Goal: Task Accomplishment & Management: Use online tool/utility

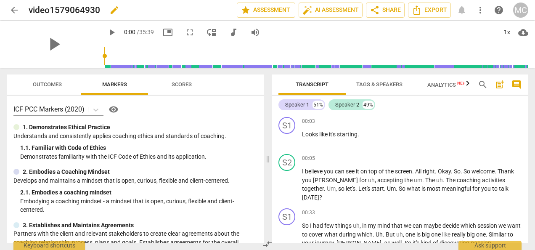
click at [118, 10] on span "edit" at bounding box center [114, 10] width 10 height 10
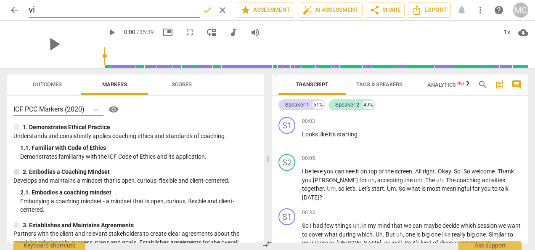
type input "v"
type input "[PERSON_NAME] [DATE]"
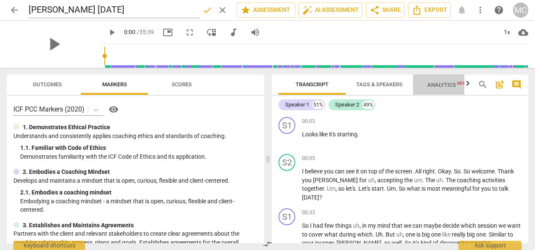
click at [440, 87] on span "Analytics New" at bounding box center [446, 85] width 39 height 6
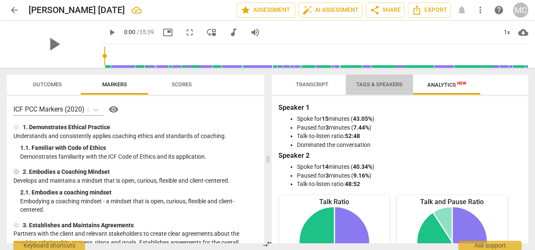
click at [377, 83] on span "Tags & Speakers" at bounding box center [379, 84] width 46 height 6
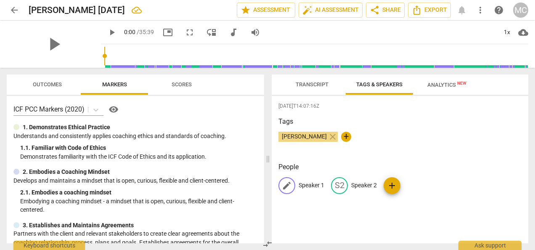
click at [311, 185] on p "Speaker 1" at bounding box center [311, 185] width 26 height 9
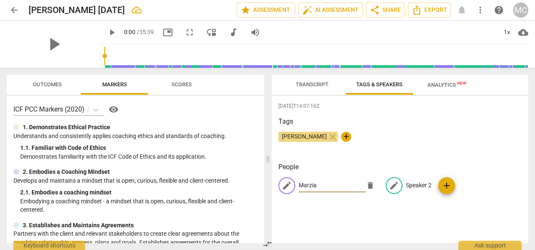
type input "Marzia"
click at [414, 186] on p "Speaker 2" at bounding box center [419, 185] width 26 height 9
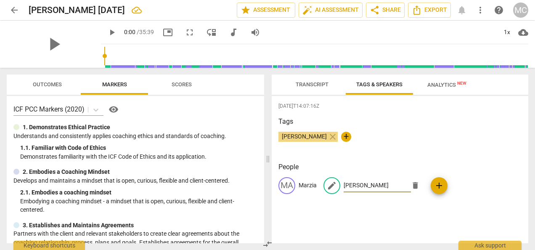
type input "[PERSON_NAME]"
click at [400, 144] on div "[PERSON_NAME] close +" at bounding box center [399, 140] width 243 height 17
click at [305, 88] on span "Transcript" at bounding box center [311, 84] width 53 height 11
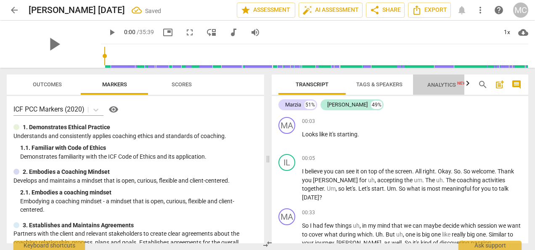
click at [446, 84] on span "Analytics New" at bounding box center [446, 85] width 39 height 6
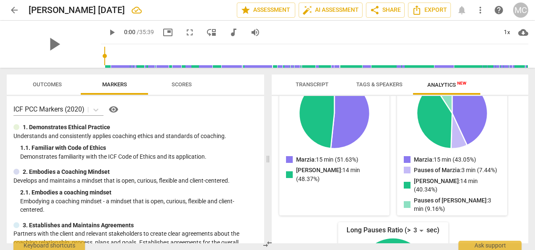
scroll to position [231, 0]
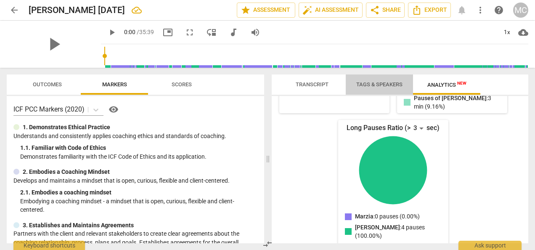
click at [382, 81] on span "Tags & Speakers" at bounding box center [379, 84] width 66 height 11
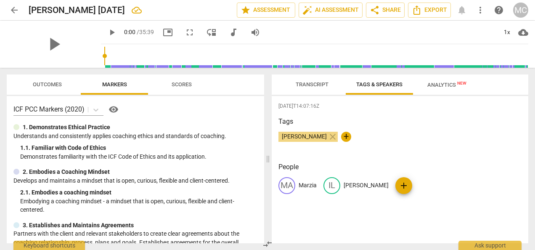
click at [311, 83] on span "Transcript" at bounding box center [311, 84] width 33 height 6
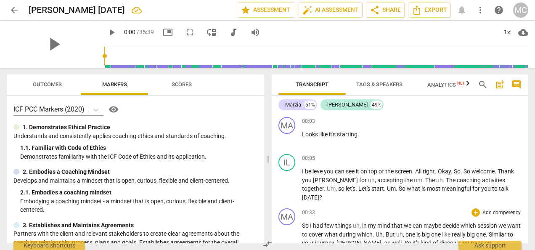
click at [359, 222] on span "uh" at bounding box center [356, 225] width 7 height 7
click at [434, 174] on p "I believe you can see it on top of the screen . All right . Okay . So . So welc…" at bounding box center [411, 184] width 219 height 34
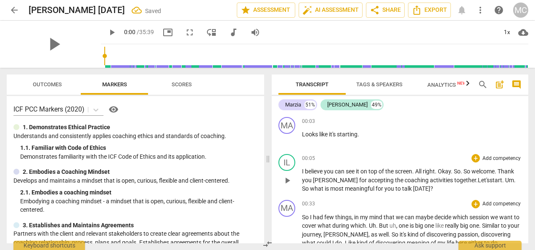
click at [458, 168] on span "So" at bounding box center [456, 171] width 7 height 7
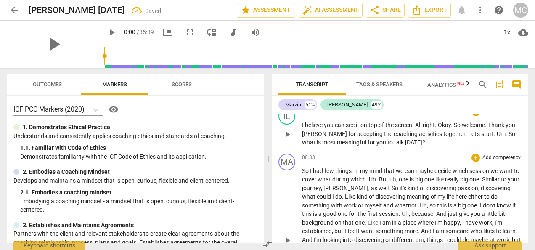
scroll to position [55, 0]
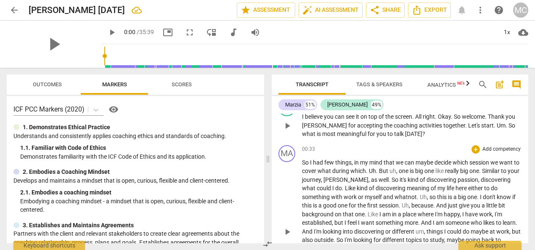
click at [350, 176] on span "[PERSON_NAME]" at bounding box center [345, 179] width 45 height 7
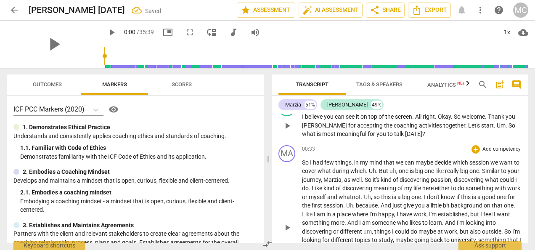
click at [371, 196] on span "Uh" at bounding box center [367, 196] width 7 height 7
click at [343, 205] on span "Uh" at bounding box center [339, 205] width 7 height 7
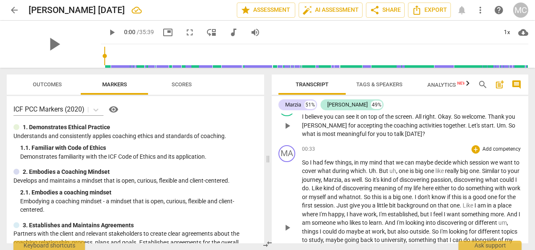
click at [526, 103] on div "Marzia 51% [PERSON_NAME] 49% MA play_arrow pause 00:03 + Add competency keyboar…" at bounding box center [399, 169] width 256 height 147
click at [348, 150] on div "00:33 + Add competency keyboard_arrow_right" at bounding box center [411, 149] width 219 height 8
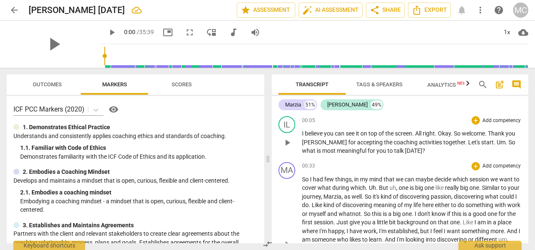
scroll to position [21, 0]
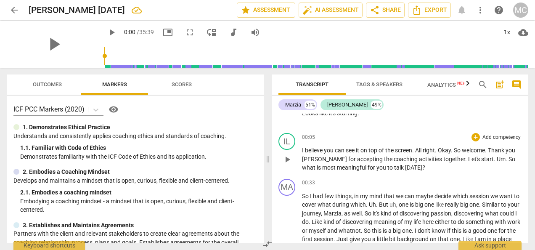
click at [368, 87] on span "Tags & Speakers" at bounding box center [379, 84] width 46 height 6
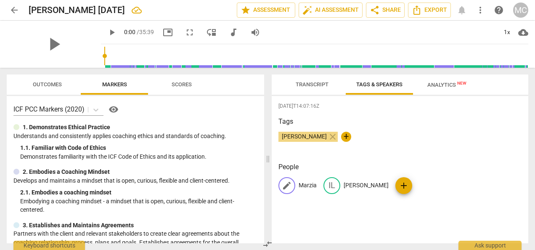
click at [295, 182] on div "edit Marzia" at bounding box center [297, 185] width 38 height 17
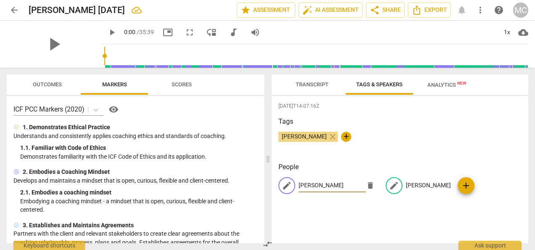
type input "[PERSON_NAME]"
click at [406, 186] on p "[PERSON_NAME]" at bounding box center [428, 185] width 45 height 9
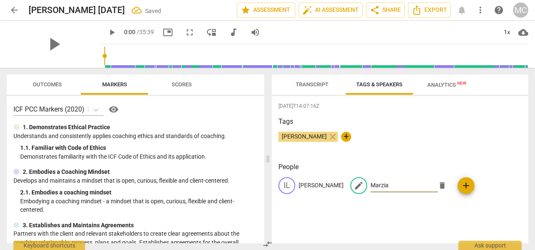
type input "Marzia"
click at [477, 216] on div "[DATE]T14:07:16Z Tags [PERSON_NAME] close + People IL [PERSON_NAME] edit Marzia…" at bounding box center [399, 169] width 256 height 147
click at [432, 82] on span "Analytics New" at bounding box center [446, 85] width 39 height 6
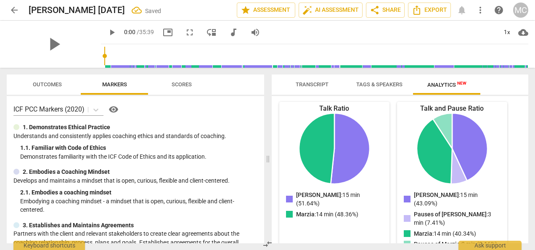
scroll to position [0, 0]
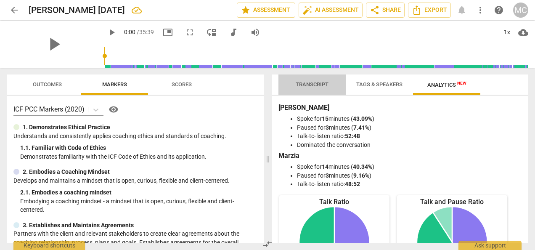
click at [308, 82] on span "Transcript" at bounding box center [311, 84] width 33 height 6
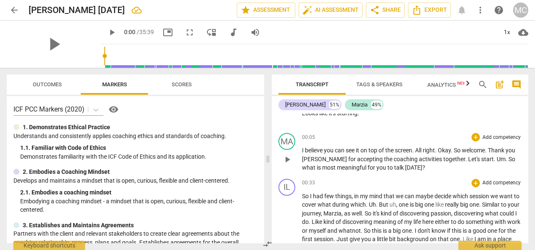
click at [439, 184] on div "00:33 + Add competency keyboard_arrow_right" at bounding box center [411, 183] width 219 height 8
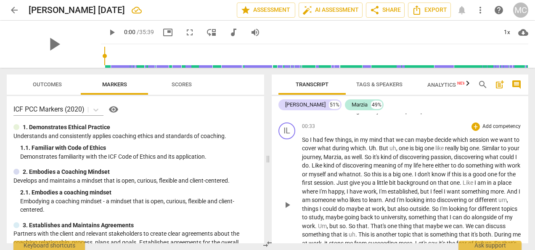
scroll to position [88, 0]
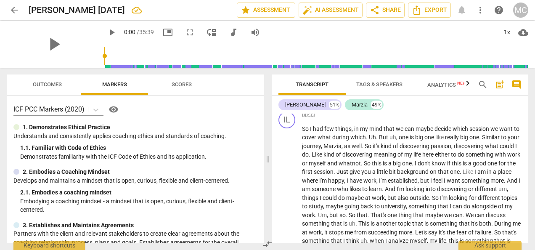
click at [369, 134] on span "." at bounding box center [367, 137] width 3 height 7
click at [416, 129] on span "maybe" at bounding box center [424, 128] width 19 height 7
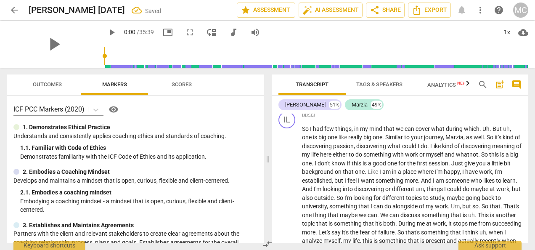
click at [439, 131] on span "what" at bounding box center [438, 128] width 15 height 7
click at [431, 128] on span "cover" at bounding box center [423, 128] width 16 height 7
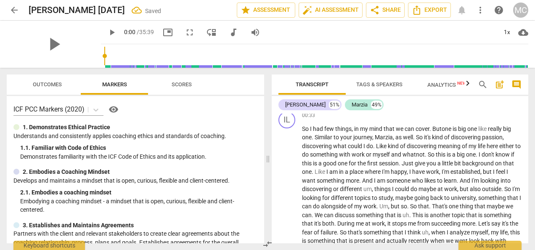
click at [388, 205] on span "Um" at bounding box center [383, 206] width 9 height 7
click at [465, 218] on span "During" at bounding box center [474, 214] width 18 height 7
click at [359, 224] on span "the" at bounding box center [355, 223] width 10 height 7
click at [488, 227] on span "when" at bounding box center [496, 223] width 16 height 7
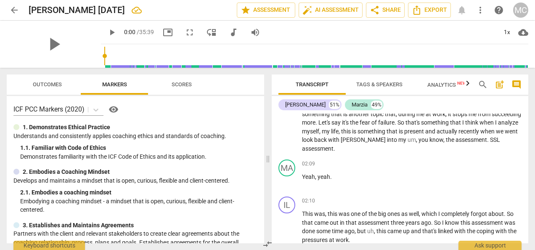
scroll to position [278, 0]
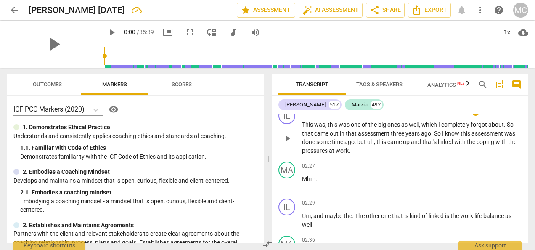
click at [368, 141] on span "uh" at bounding box center [370, 141] width 7 height 7
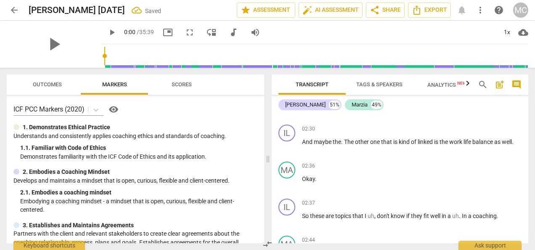
scroll to position [426, 0]
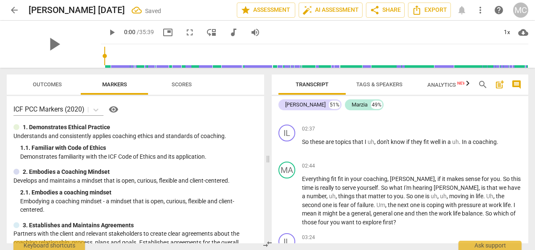
click at [368, 141] on span "uh" at bounding box center [370, 141] width 7 height 7
click at [335, 192] on span "uh" at bounding box center [332, 195] width 7 height 7
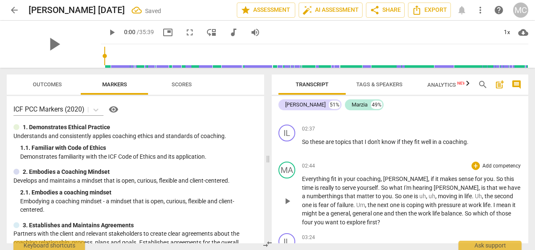
click at [419, 196] on span "uh" at bounding box center [422, 195] width 7 height 7
click at [453, 196] on span "." at bounding box center [454, 195] width 3 height 7
click at [330, 201] on span "Um" at bounding box center [325, 204] width 9 height 7
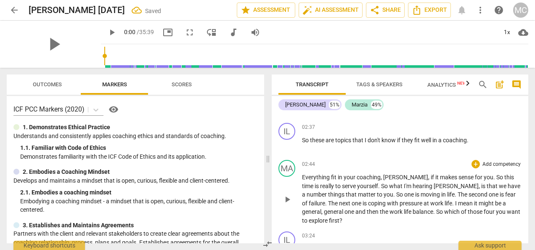
scroll to position [526, 0]
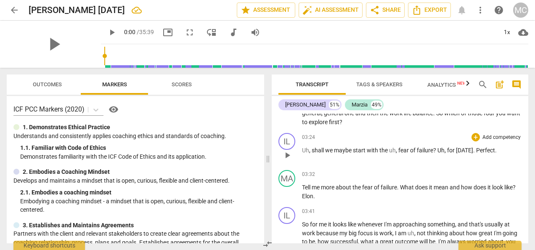
click at [312, 147] on span "shall" at bounding box center [317, 150] width 13 height 7
click at [328, 184] on p "Tell me more about the fear of failure . What does it mean and how does it look…" at bounding box center [411, 191] width 219 height 17
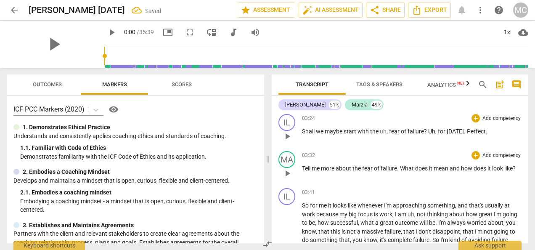
scroll to position [635, 0]
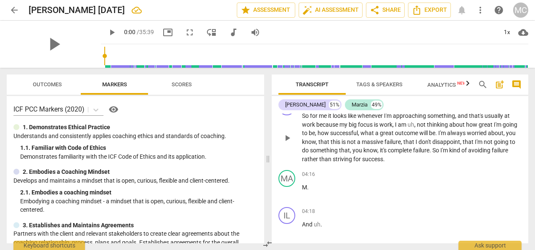
click at [409, 121] on span "uh" at bounding box center [410, 124] width 7 height 7
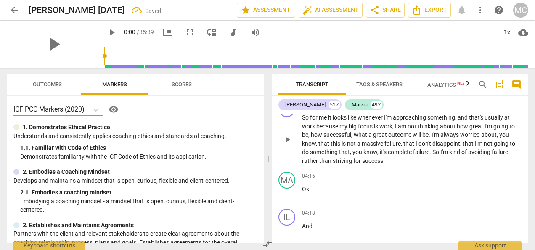
scroll to position [709, 0]
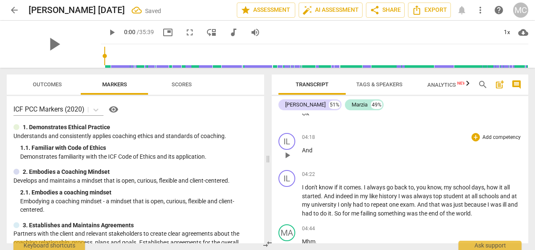
click at [344, 136] on div "04:18 + Add competency keyboard_arrow_right And" at bounding box center [411, 148] width 219 height 30
click at [316, 146] on p "And" at bounding box center [411, 150] width 219 height 9
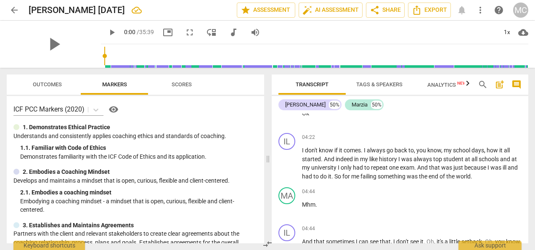
scroll to position [725, 0]
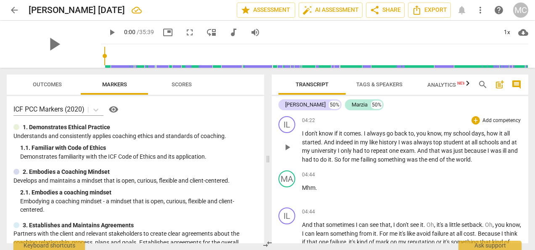
click at [302, 130] on span "I" at bounding box center [303, 133] width 3 height 7
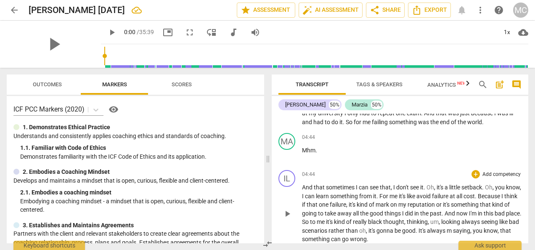
scroll to position [843, 0]
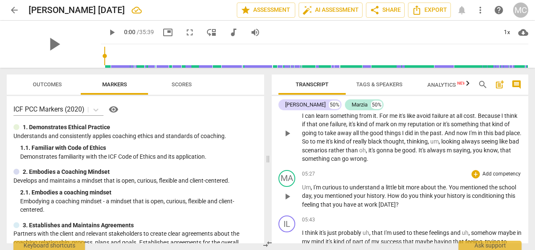
click at [314, 184] on span "I'm" at bounding box center [317, 187] width 9 height 7
click at [427, 184] on span "the" at bounding box center [430, 187] width 8 height 7
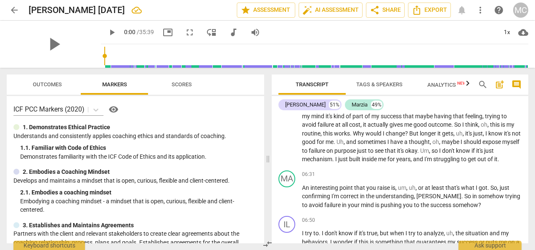
scroll to position [888, 0]
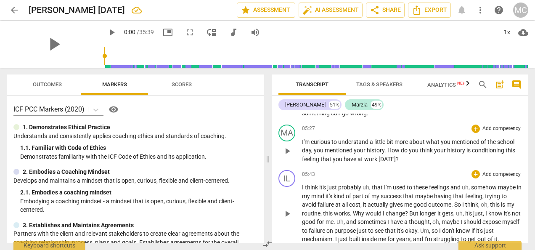
click at [367, 184] on span "uh" at bounding box center [365, 187] width 7 height 7
click at [460, 184] on span "uh" at bounding box center [456, 187] width 7 height 7
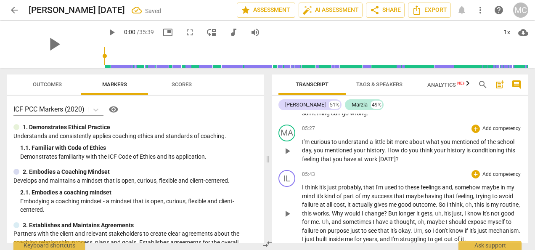
click at [472, 201] on span "oh" at bounding box center [468, 204] width 7 height 7
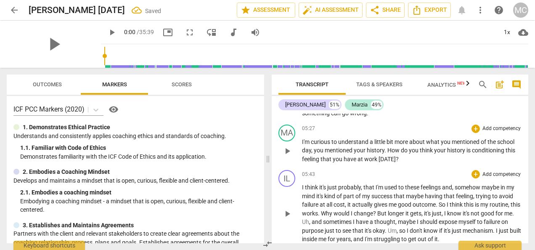
scroll to position [968, 0]
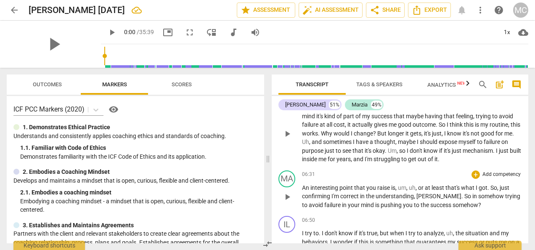
click at [415, 184] on span "," at bounding box center [416, 187] width 3 height 7
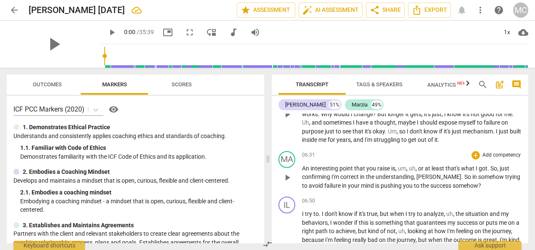
scroll to position [1077, 0]
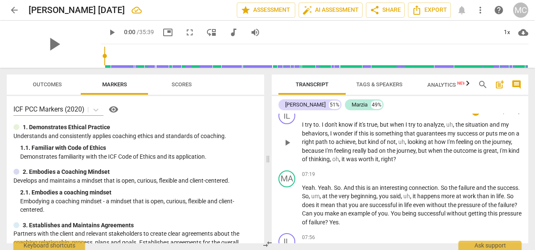
click at [321, 121] on span "I" at bounding box center [322, 124] width 3 height 7
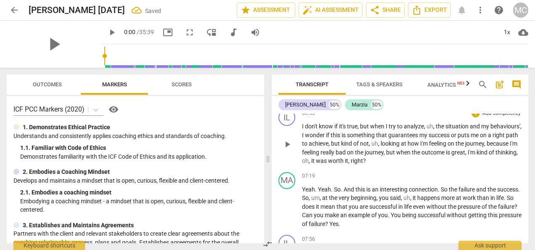
click at [436, 123] on span "the" at bounding box center [440, 126] width 10 height 7
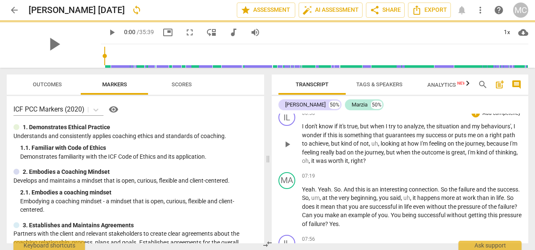
click at [377, 140] on span "uh" at bounding box center [374, 143] width 7 height 7
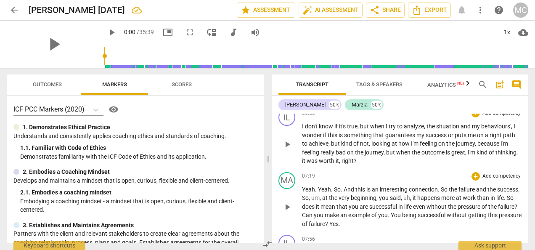
click at [322, 194] on span "," at bounding box center [320, 197] width 3 height 7
click at [406, 194] on span "," at bounding box center [404, 197] width 3 height 7
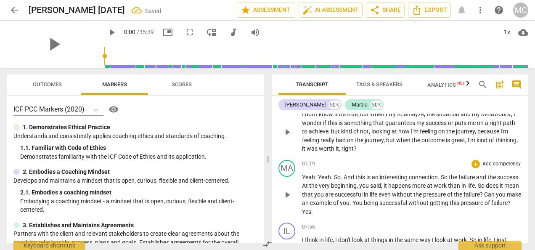
scroll to position [1096, 0]
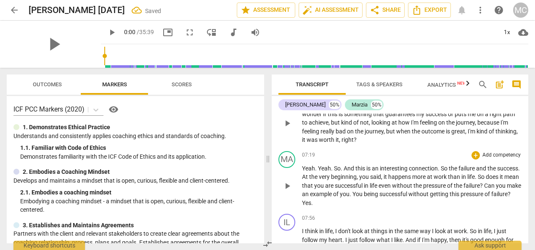
click at [392, 192] on p "Yeah . Yeah . So . And this is an interesting connection . So the failure and t…" at bounding box center [411, 185] width 219 height 43
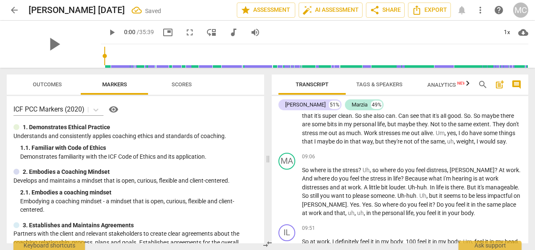
scroll to position [1173, 0]
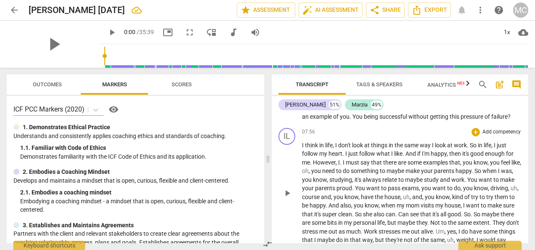
click at [481, 212] on span "So" at bounding box center [477, 214] width 8 height 7
click at [412, 197] on span "," at bounding box center [410, 196] width 3 height 7
click at [322, 170] on span "you" at bounding box center [316, 170] width 11 height 7
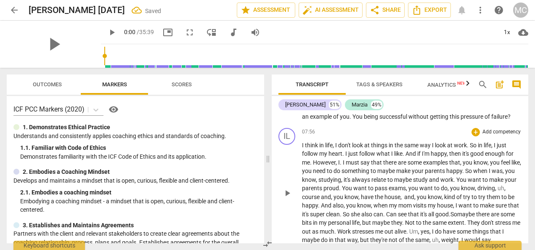
scroll to position [1263, 0]
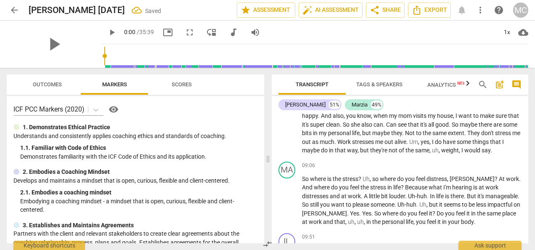
click at [429, 142] on span "yes" at bounding box center [424, 141] width 9 height 7
click at [372, 179] on span "," at bounding box center [370, 178] width 3 height 7
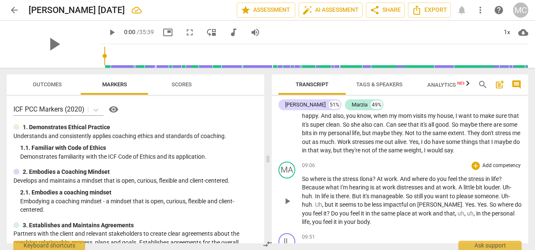
click at [324, 203] on span "but" at bounding box center [329, 204] width 10 height 7
click at [427, 203] on span "Yes" at bounding box center [431, 204] width 9 height 7
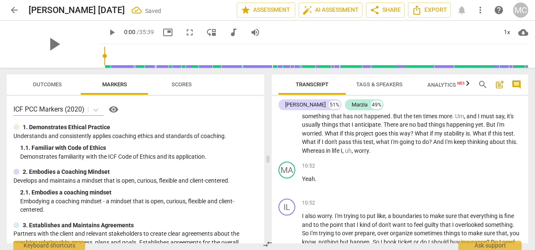
scroll to position [1333, 0]
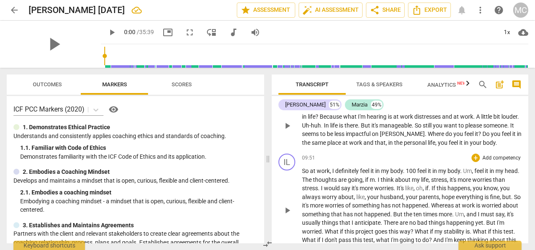
click at [418, 171] on span "feel" at bounding box center [422, 170] width 11 height 7
click at [470, 171] on span "Um" at bounding box center [470, 170] width 9 height 7
click at [354, 178] on span "if" at bounding box center [356, 179] width 5 height 7
click at [383, 185] on span "oh" at bounding box center [380, 187] width 7 height 7
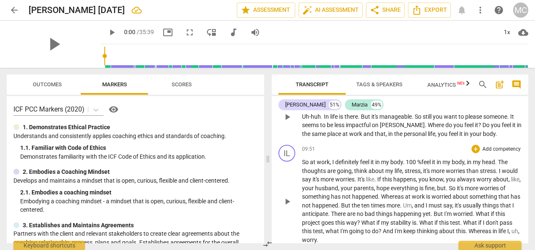
scroll to position [1431, 0]
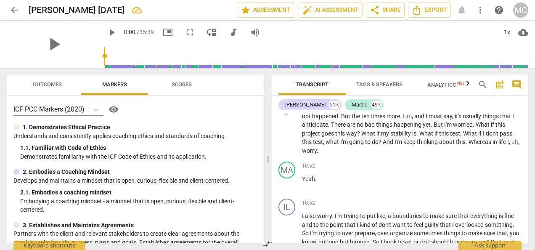
click at [316, 152] on span "worry" at bounding box center [309, 150] width 15 height 7
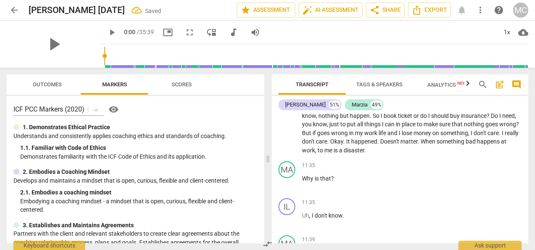
scroll to position [1631, 0]
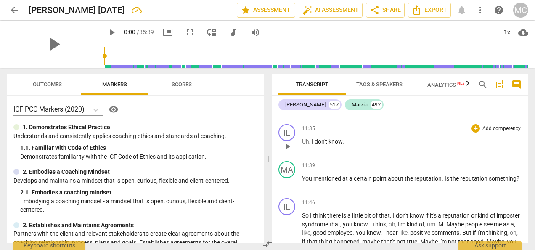
click at [311, 141] on span "I" at bounding box center [312, 141] width 3 height 7
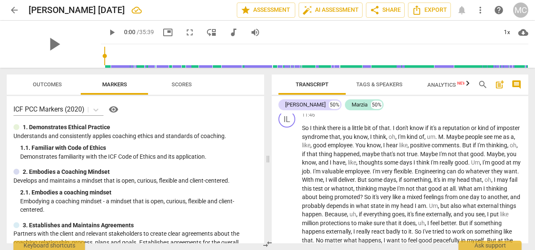
scroll to position [1728, 0]
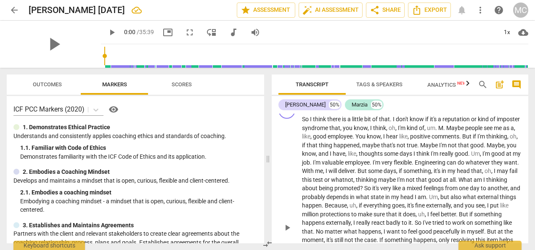
click at [446, 130] on span "." at bounding box center [444, 127] width 3 height 7
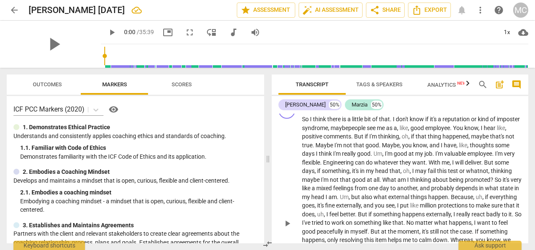
click at [393, 155] on span "I'm" at bounding box center [389, 153] width 9 height 7
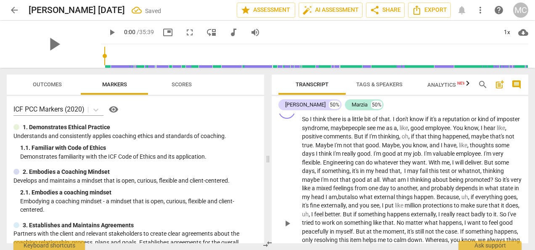
click at [461, 198] on span "," at bounding box center [459, 196] width 3 height 7
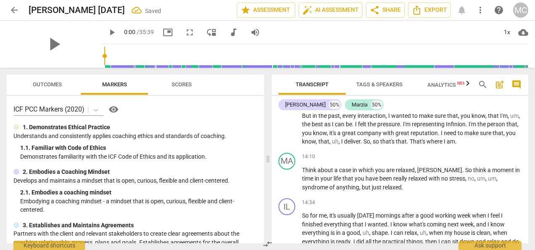
scroll to position [1814, 0]
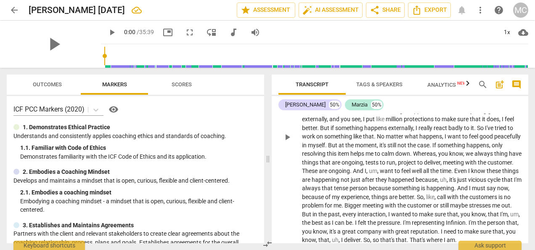
click at [445, 226] on span "Infinion" at bounding box center [455, 222] width 20 height 7
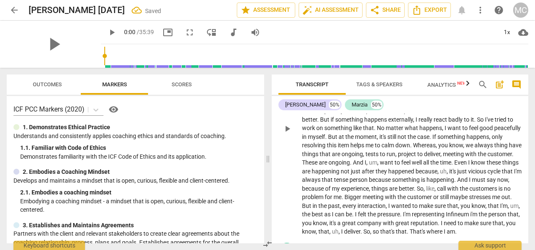
scroll to position [1912, 0]
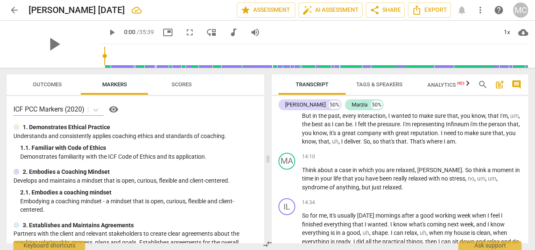
click at [338, 142] on span "uh" at bounding box center [335, 141] width 7 height 7
drag, startPoint x: 453, startPoint y: 188, endPoint x: 351, endPoint y: 182, distance: 101.9
click at [351, 182] on p "Think about a case in which you are relaxed , [PERSON_NAME] . So think a moment…" at bounding box center [411, 179] width 219 height 26
click at [467, 182] on span "no" at bounding box center [470, 178] width 7 height 7
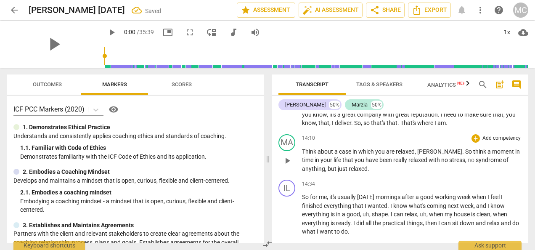
scroll to position [2020, 0]
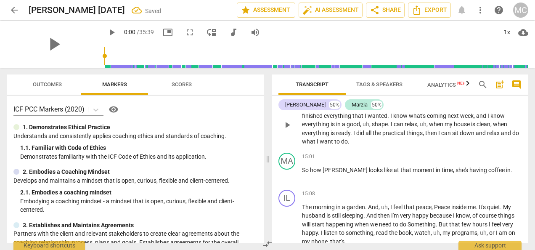
click at [371, 127] on span "," at bounding box center [370, 124] width 3 height 7
click at [418, 127] on span "," at bounding box center [417, 124] width 3 height 7
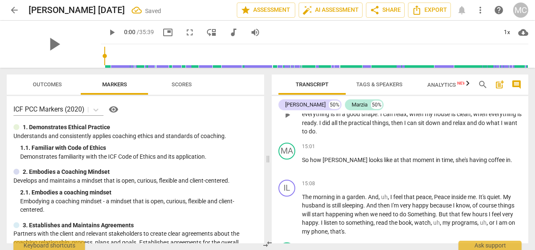
scroll to position [2120, 0]
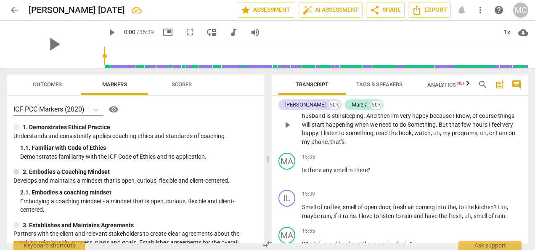
click at [443, 136] on span "my" at bounding box center [446, 132] width 9 height 7
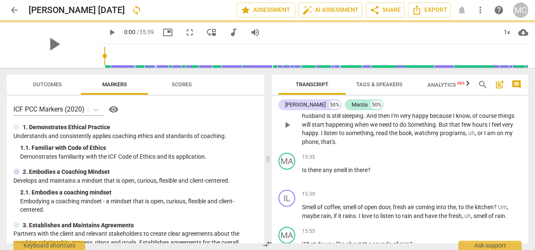
click at [470, 136] on span "uh" at bounding box center [471, 132] width 7 height 7
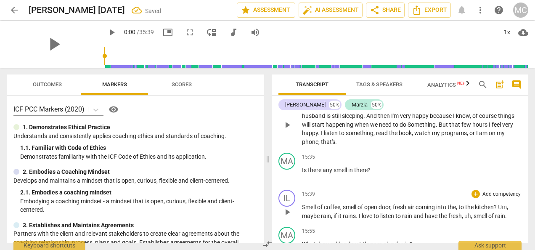
click at [395, 198] on div "15:39 + Add competency keyboard_arrow_right" at bounding box center [411, 194] width 219 height 8
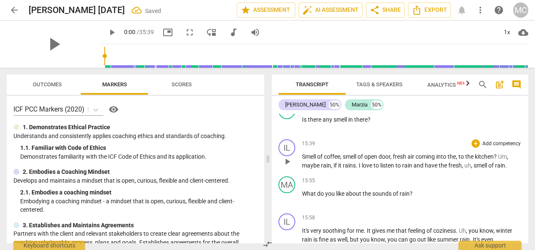
scroll to position [2187, 0]
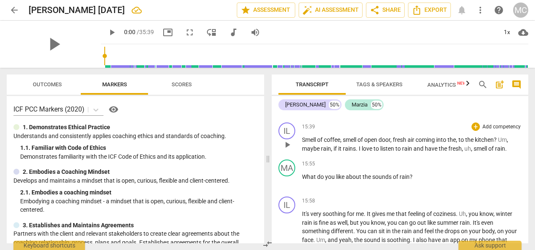
click at [465, 152] on span "uh" at bounding box center [467, 148] width 7 height 7
click at [441, 181] on p "What do you like about the sounds of rain ?" at bounding box center [411, 176] width 219 height 9
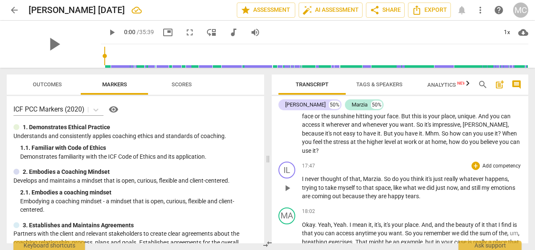
scroll to position [2376, 0]
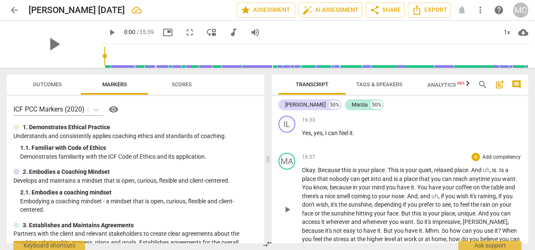
click at [486, 173] on span "uh" at bounding box center [485, 169] width 7 height 7
click at [440, 199] on span "," at bounding box center [439, 195] width 3 height 7
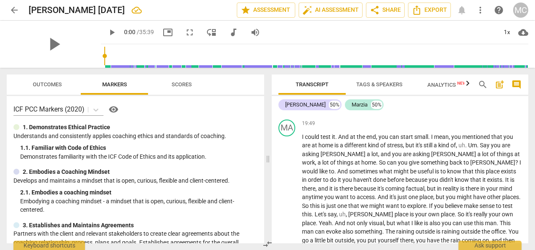
scroll to position [2804, 0]
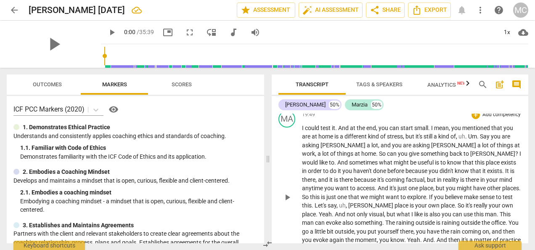
click at [458, 140] on span "," at bounding box center [457, 136] width 3 height 7
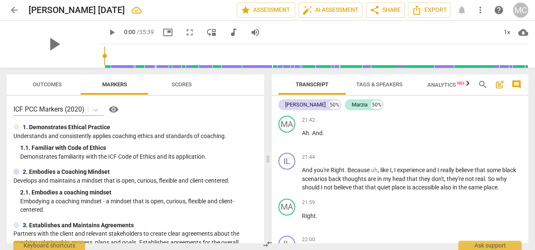
scroll to position [3085, 0]
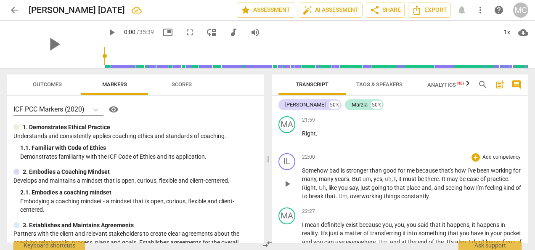
click at [362, 182] on span "But" at bounding box center [357, 178] width 11 height 7
click at [326, 191] on span "Uh" at bounding box center [322, 187] width 7 height 7
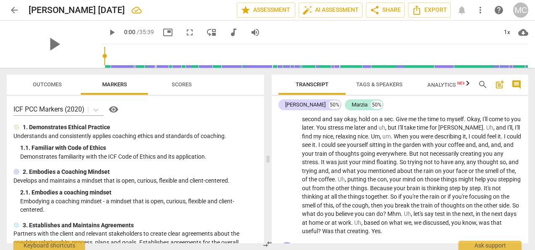
scroll to position [3331, 0]
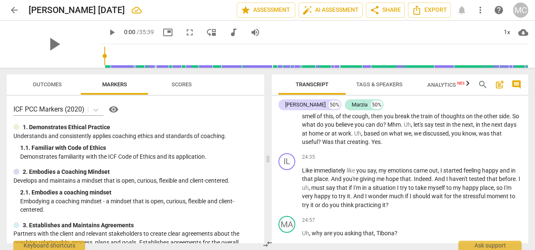
click at [424, 128] on span "let's" at bounding box center [418, 124] width 11 height 7
click at [357, 137] on span "," at bounding box center [355, 133] width 3 height 7
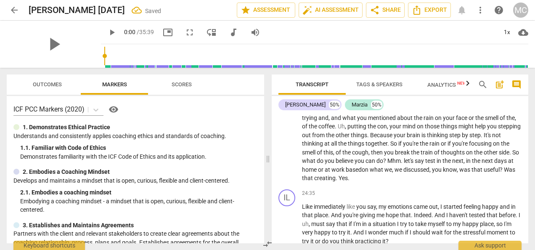
scroll to position [3286, 0]
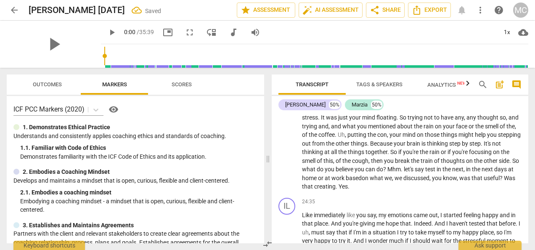
click at [367, 138] on span "putting" at bounding box center [357, 134] width 20 height 7
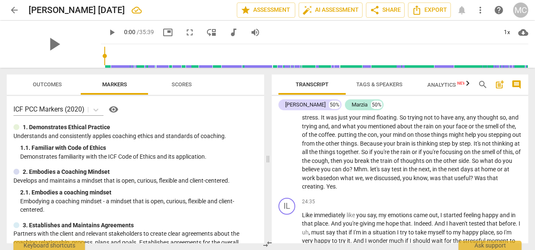
click at [506, 129] on span "the" at bounding box center [510, 126] width 8 height 7
click at [361, 138] on span "the" at bounding box center [356, 134] width 10 height 7
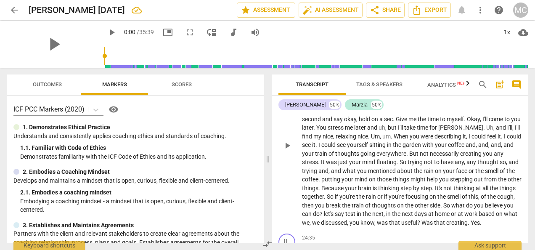
scroll to position [3331, 0]
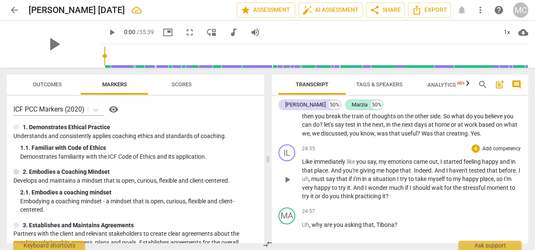
click at [356, 165] on span "like" at bounding box center [351, 161] width 10 height 7
click at [486, 174] on span "uh" at bounding box center [483, 170] width 7 height 7
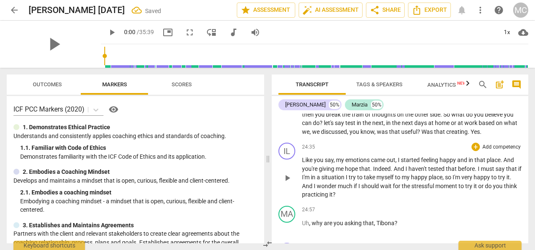
scroll to position [3431, 0]
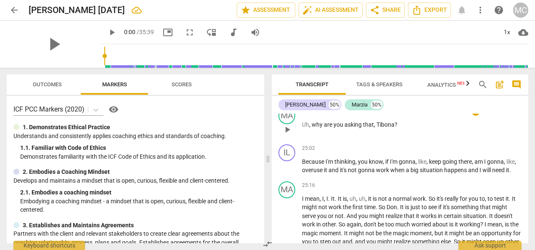
click at [381, 128] on span "Tibona" at bounding box center [385, 124] width 18 height 7
click at [312, 128] on span "why" at bounding box center [317, 124] width 12 height 7
click at [430, 165] on span "keep" at bounding box center [435, 161] width 13 height 7
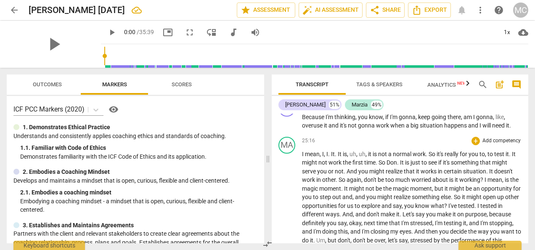
scroll to position [3484, 0]
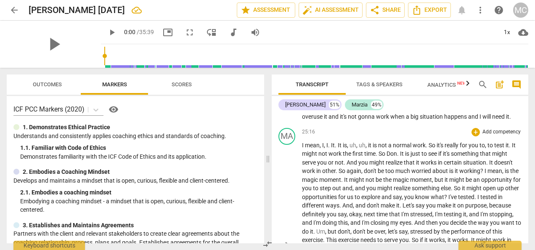
click at [426, 148] on span "." at bounding box center [426, 145] width 3 height 7
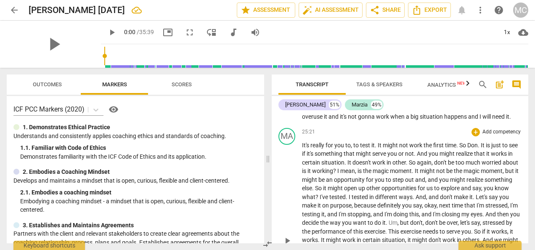
click at [457, 148] on span "." at bounding box center [457, 145] width 3 height 7
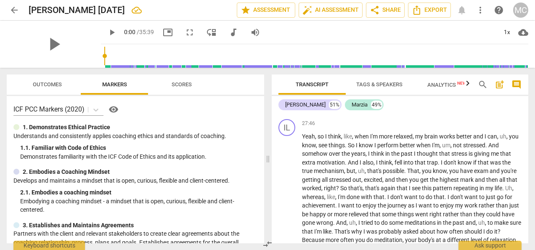
scroll to position [3719, 0]
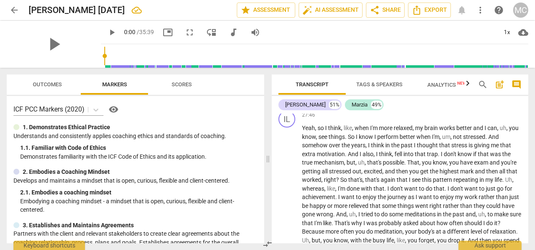
click at [450, 140] on span "um" at bounding box center [446, 136] width 8 height 7
click at [368, 166] on span "that's" at bounding box center [363, 162] width 16 height 7
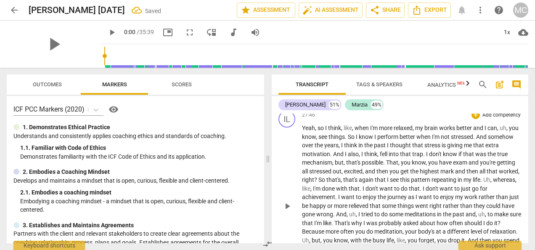
click at [490, 183] on span "Uh" at bounding box center [486, 179] width 7 height 7
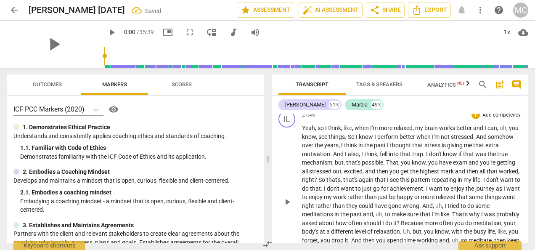
click at [456, 200] on span "relieved" at bounding box center [445, 196] width 21 height 7
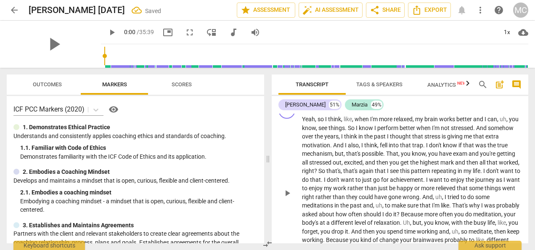
scroll to position [3737, 0]
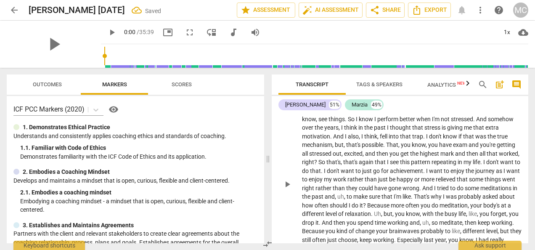
click at [346, 200] on span "," at bounding box center [345, 196] width 3 height 7
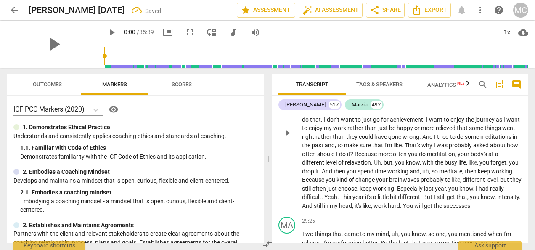
scroll to position [3878, 0]
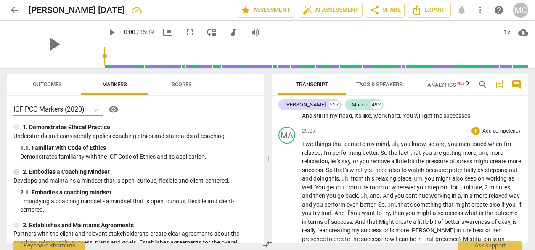
click at [400, 147] on span "you" at bounding box center [405, 143] width 11 height 7
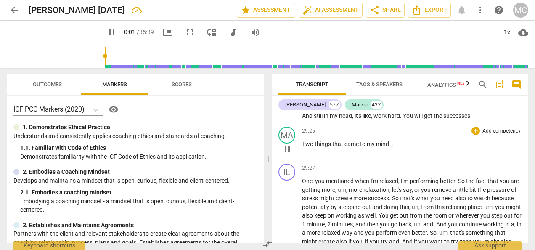
click at [414, 148] on p "Two things that came to my mind_ ." at bounding box center [411, 144] width 219 height 9
click at [490, 102] on span "really" at bounding box center [497, 98] width 14 height 7
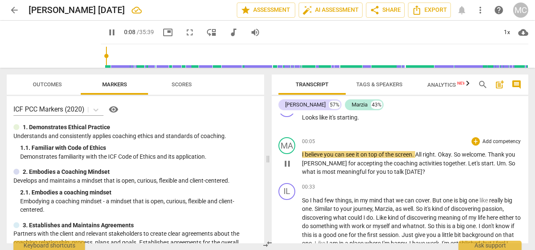
click at [107, 32] on span "pause" at bounding box center [112, 32] width 10 height 10
type input "9"
click at [394, 170] on span "talk" at bounding box center [399, 171] width 11 height 7
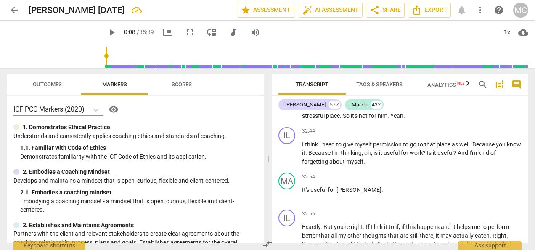
scroll to position [4415, 0]
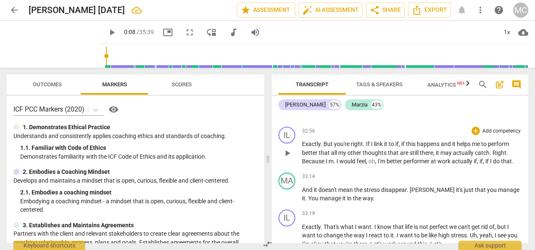
click at [481, 164] on span "if" at bounding box center [480, 161] width 3 height 7
click at [377, 164] on span "," at bounding box center [376, 161] width 3 height 7
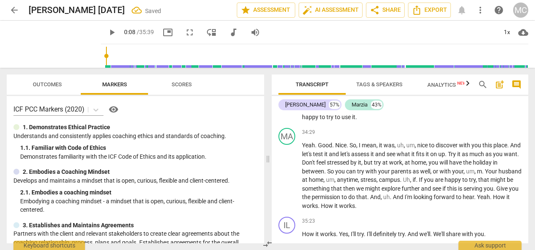
scroll to position [4888, 0]
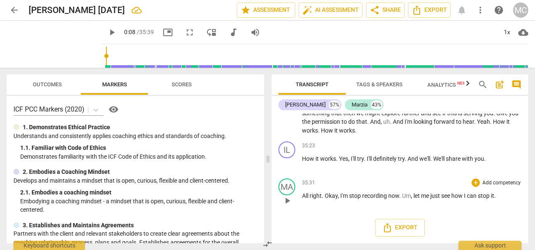
click at [403, 199] on span "Um" at bounding box center [406, 195] width 9 height 7
click at [430, 11] on span "Export" at bounding box center [428, 10] width 35 height 10
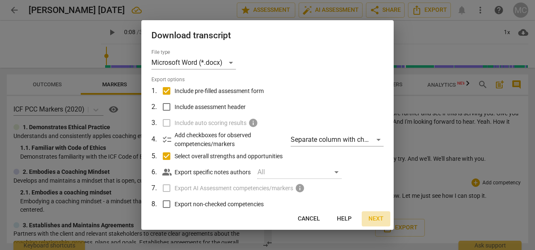
click at [377, 219] on span "Next" at bounding box center [375, 218] width 15 height 8
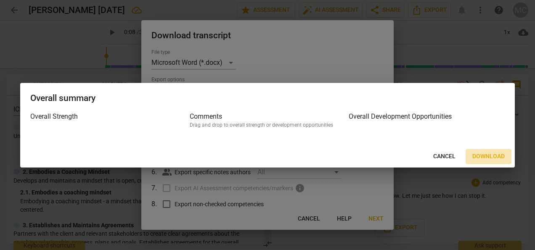
click at [485, 155] on span "Download" at bounding box center [488, 156] width 32 height 8
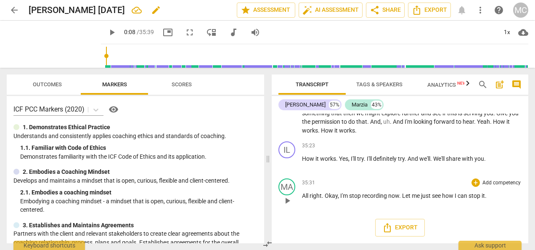
click at [185, 11] on div "[PERSON_NAME] [DATE] edit" at bounding box center [129, 10] width 201 height 15
click at [522, 35] on span "cloud_download" at bounding box center [523, 32] width 10 height 10
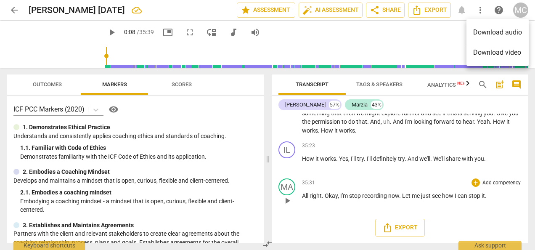
click at [407, 31] on div at bounding box center [267, 125] width 535 height 250
click at [56, 86] on span "Outcomes" at bounding box center [47, 84] width 29 height 6
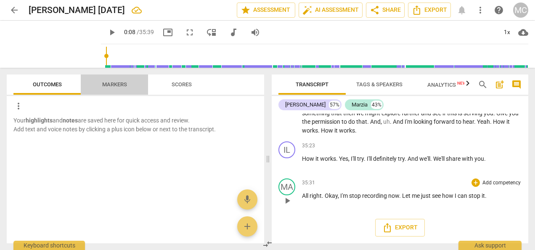
click at [110, 88] on span "Markers" at bounding box center [114, 84] width 45 height 11
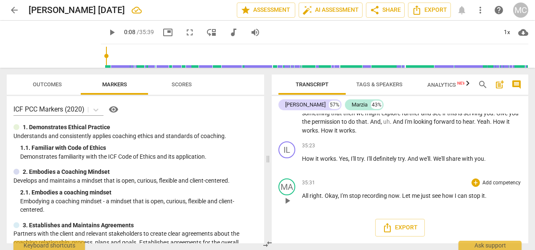
click at [178, 82] on span "Scores" at bounding box center [181, 84] width 20 height 6
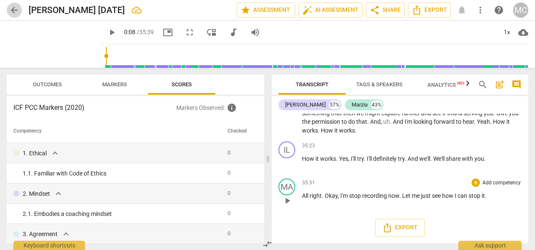
click at [16, 5] on button "arrow_back" at bounding box center [14, 10] width 15 height 15
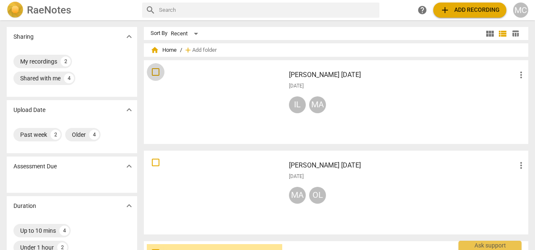
click at [155, 74] on input "checkbox" at bounding box center [156, 72] width 18 height 10
checkbox input "false"
click at [365, 114] on div "IL MA" at bounding box center [407, 106] width 237 height 20
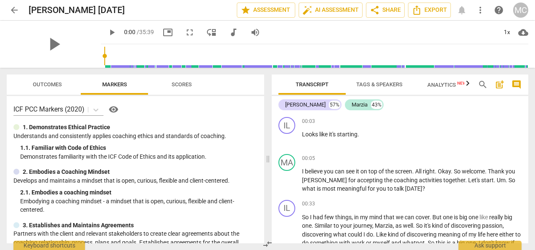
click at [13, 6] on span "arrow_back" at bounding box center [14, 10] width 10 height 10
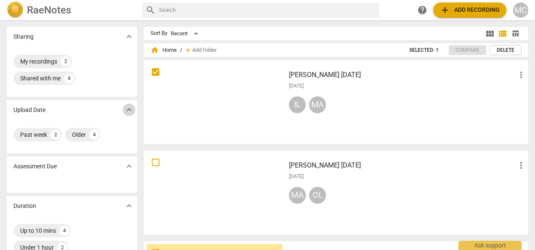
click at [125, 108] on span "expand_more" at bounding box center [129, 110] width 10 height 10
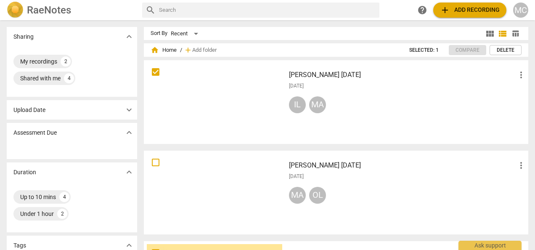
click at [229, 170] on div at bounding box center [214, 192] width 135 height 78
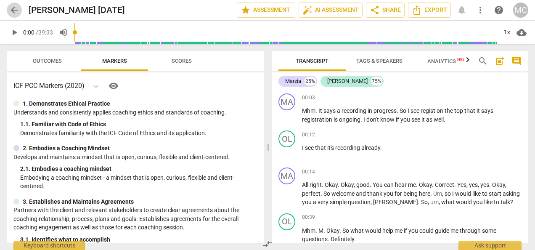
click at [17, 8] on span "arrow_back" at bounding box center [14, 10] width 10 height 10
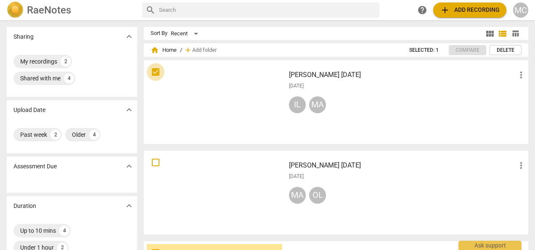
click at [154, 75] on input "checkbox" at bounding box center [156, 72] width 18 height 10
checkbox input "true"
click at [167, 50] on span "home Home" at bounding box center [163, 50] width 26 height 8
click at [516, 74] on span "more_vert" at bounding box center [521, 75] width 10 height 10
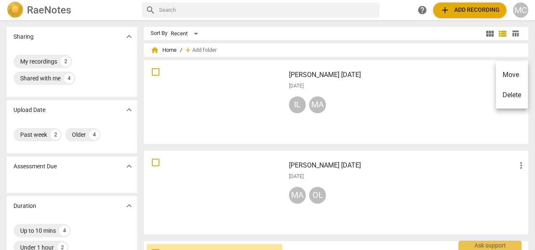
click at [510, 71] on li "Move" at bounding box center [511, 75] width 32 height 20
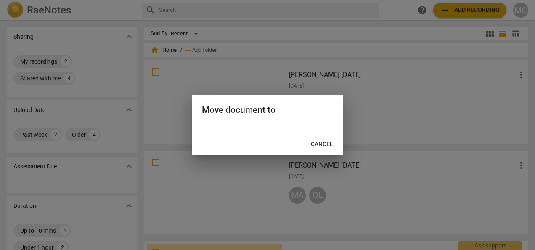
click at [319, 143] on span "Cancel" at bounding box center [322, 144] width 22 height 8
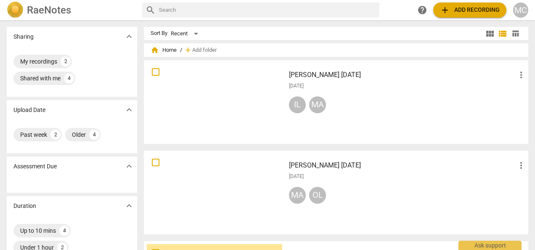
scroll to position [200, 0]
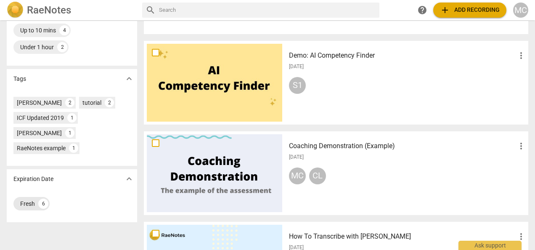
click at [31, 197] on div "Fresh 6" at bounding box center [31, 203] width 36 height 13
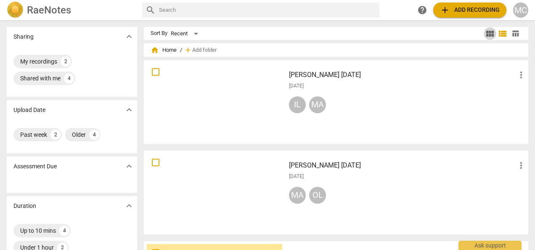
click at [487, 32] on span "view_module" at bounding box center [490, 34] width 10 height 10
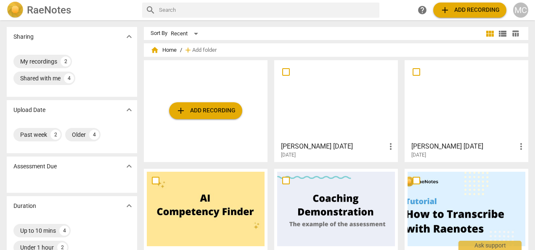
click at [353, 111] on div at bounding box center [336, 100] width 118 height 74
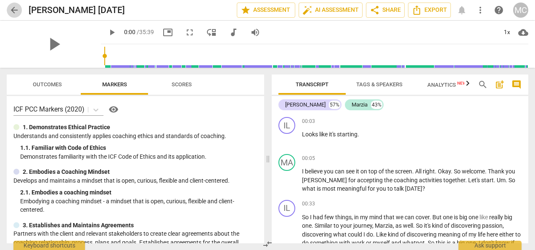
click at [13, 10] on span "arrow_back" at bounding box center [14, 10] width 10 height 10
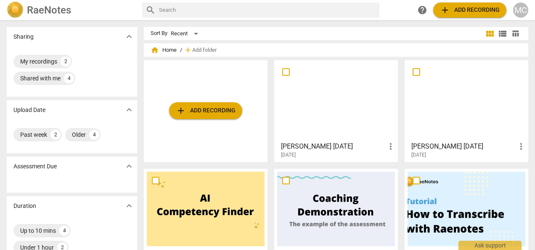
click at [427, 101] on div at bounding box center [466, 100] width 118 height 74
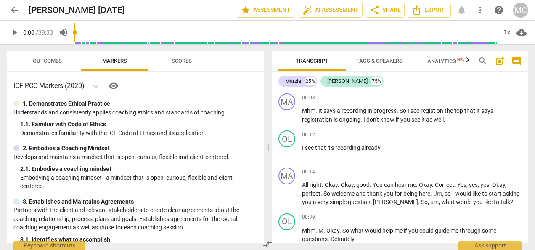
click at [14, 9] on span "arrow_back" at bounding box center [14, 10] width 10 height 10
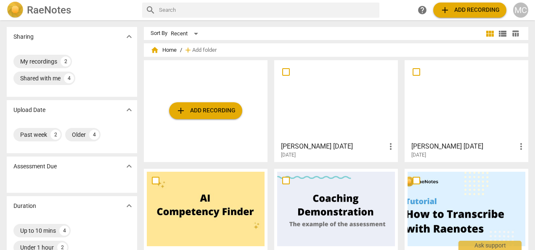
click at [357, 100] on div at bounding box center [336, 100] width 118 height 74
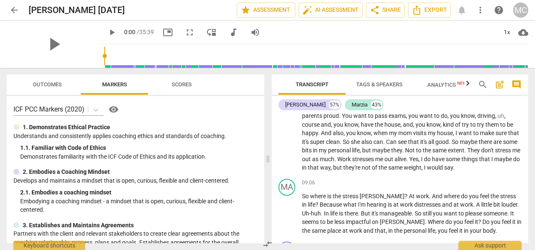
scroll to position [1359, 0]
